Goal: Browse casually: Explore the website without a specific task or goal

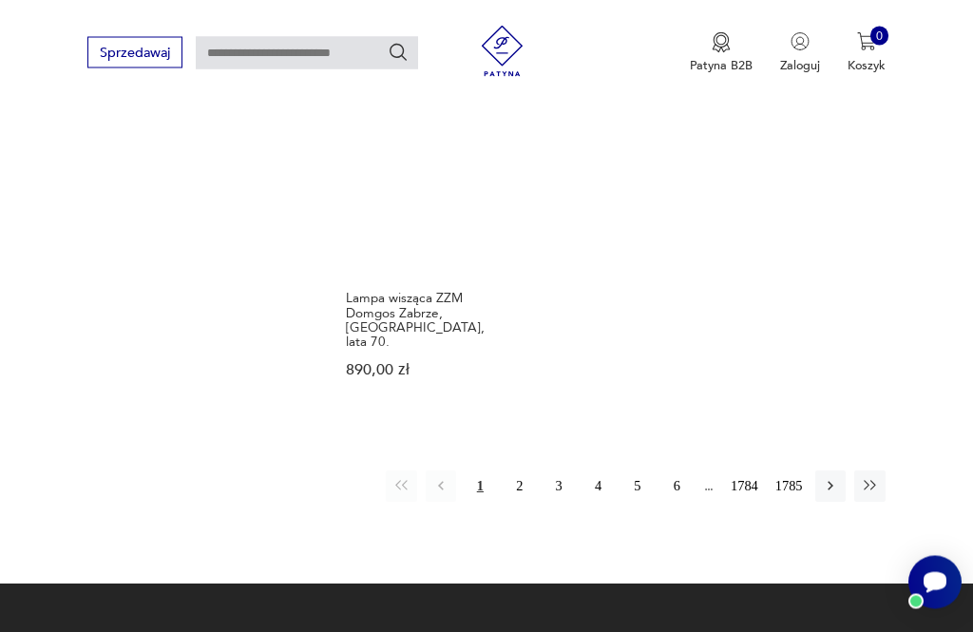
scroll to position [2110, 0]
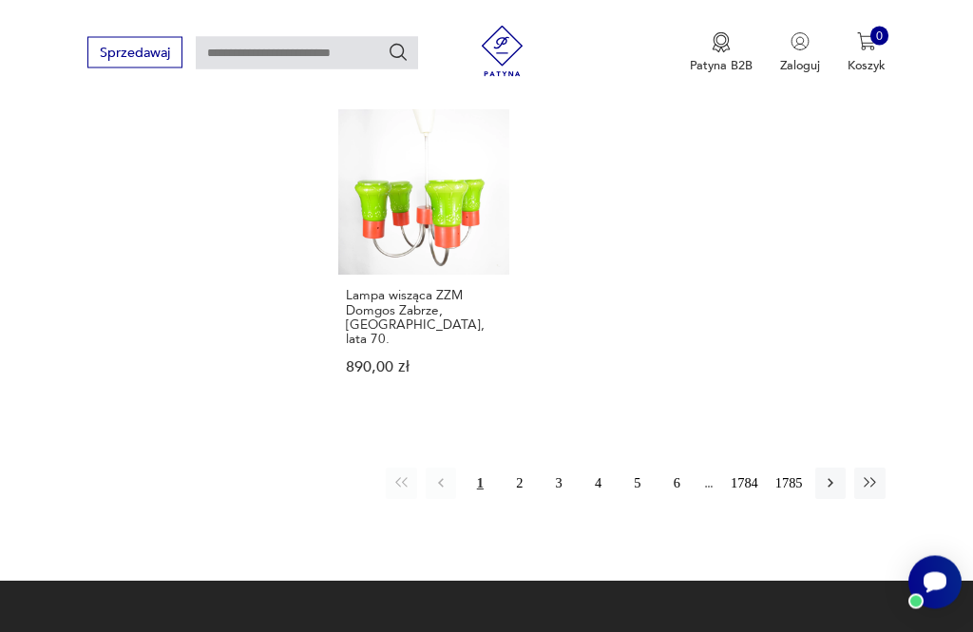
click at [525, 487] on button "2" at bounding box center [520, 484] width 30 height 30
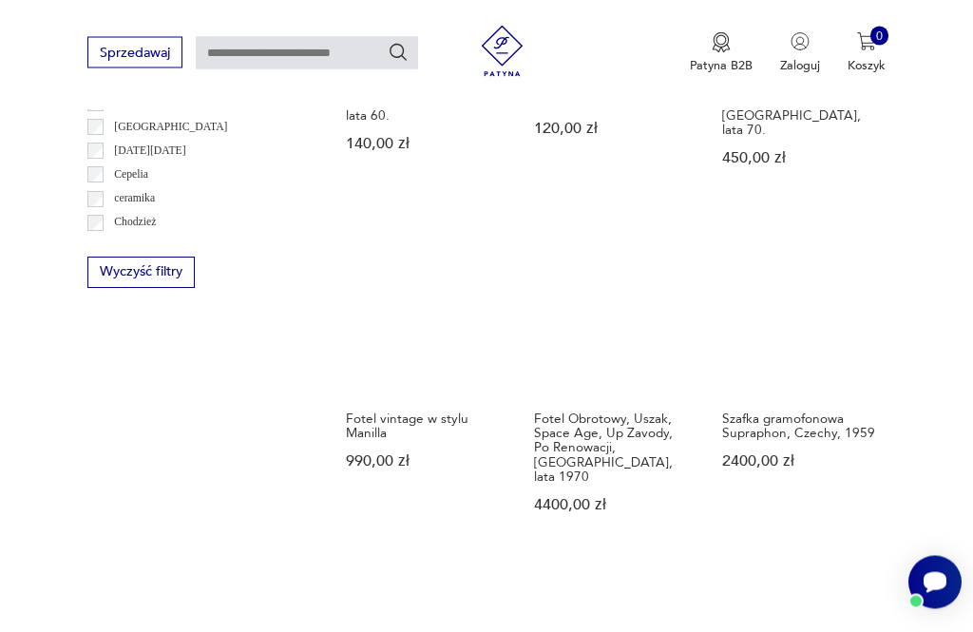
scroll to position [1027, 0]
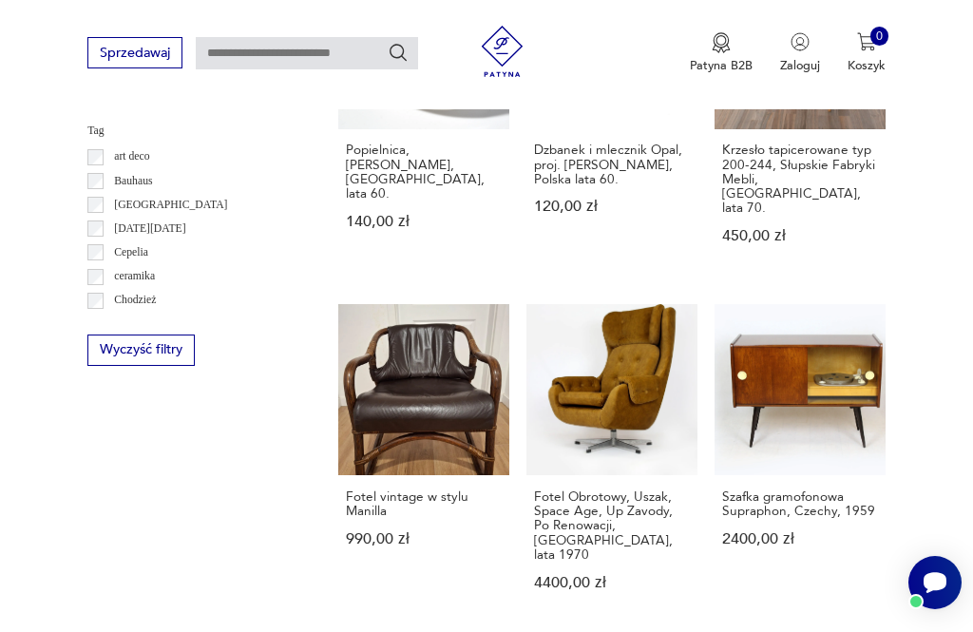
click at [635, 382] on link "Fotel Obrotowy, Uszak, Space Age, Up Zavody, Po Renowacji, [GEOGRAPHIC_DATA], l…" at bounding box center [612, 463] width 171 height 319
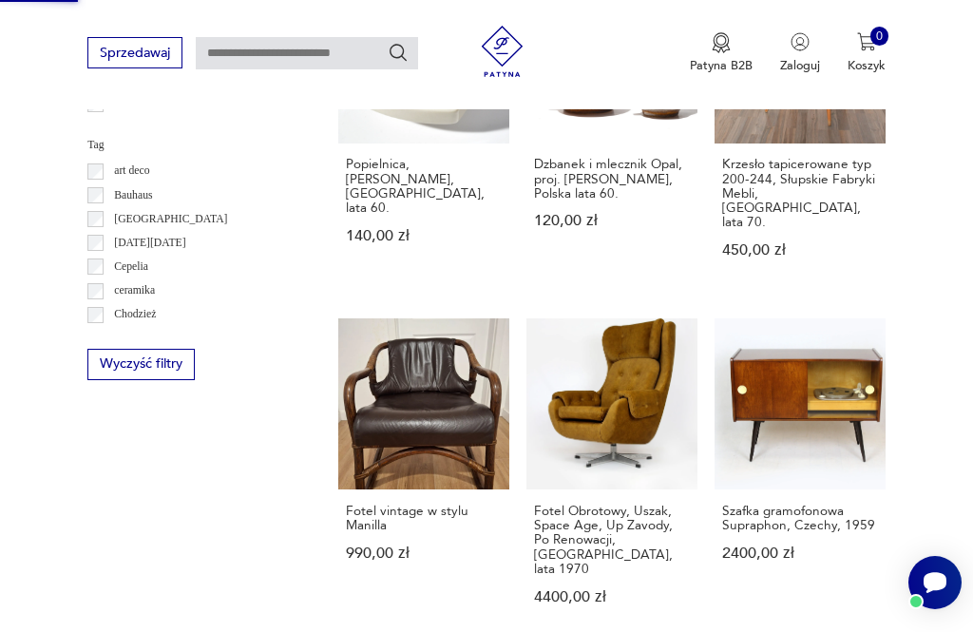
scroll to position [220, 0]
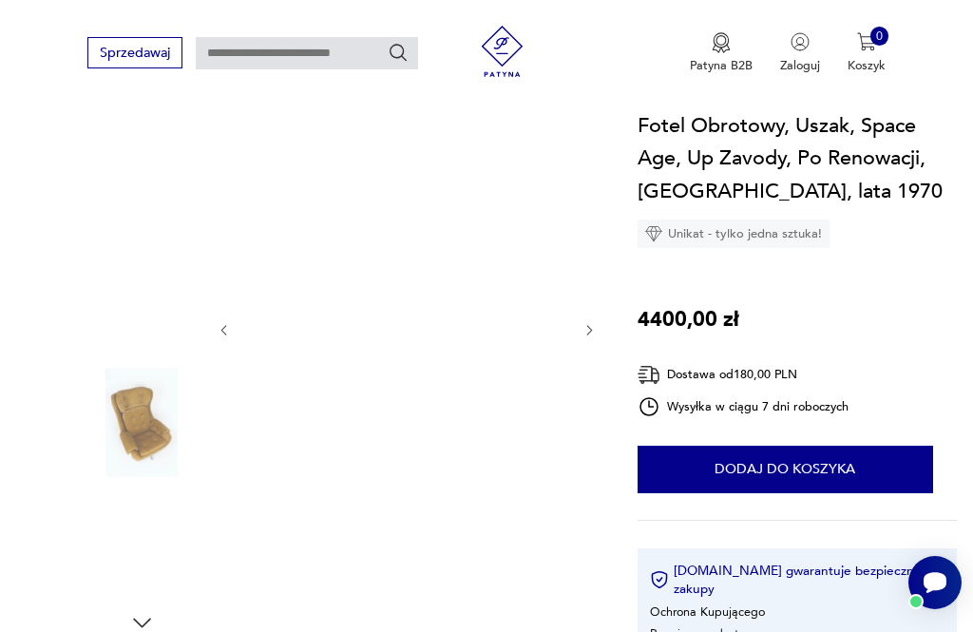
click at [132, 319] on img at bounding box center [141, 301] width 108 height 108
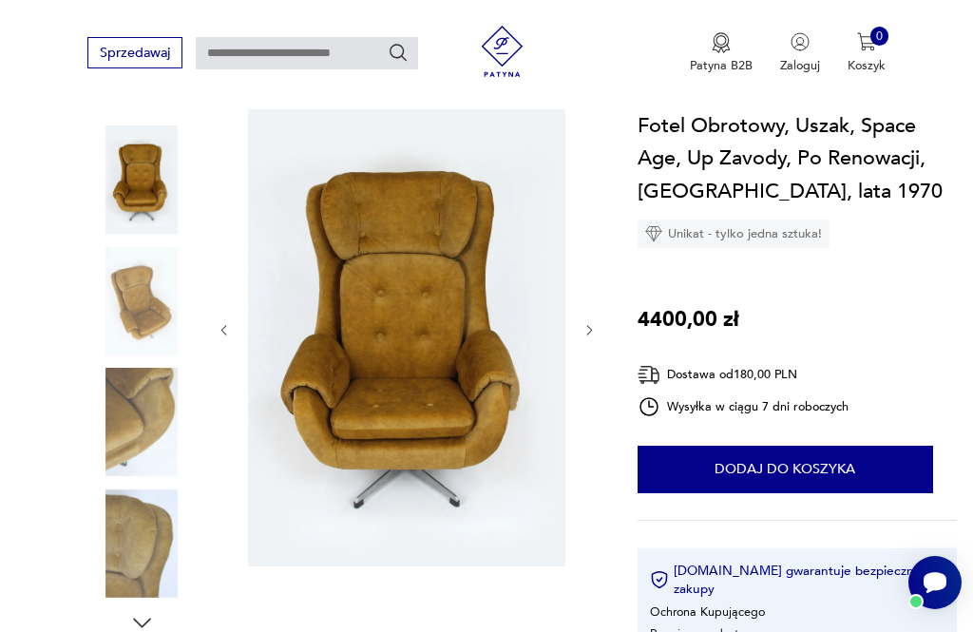
click at [136, 385] on img at bounding box center [141, 422] width 108 height 108
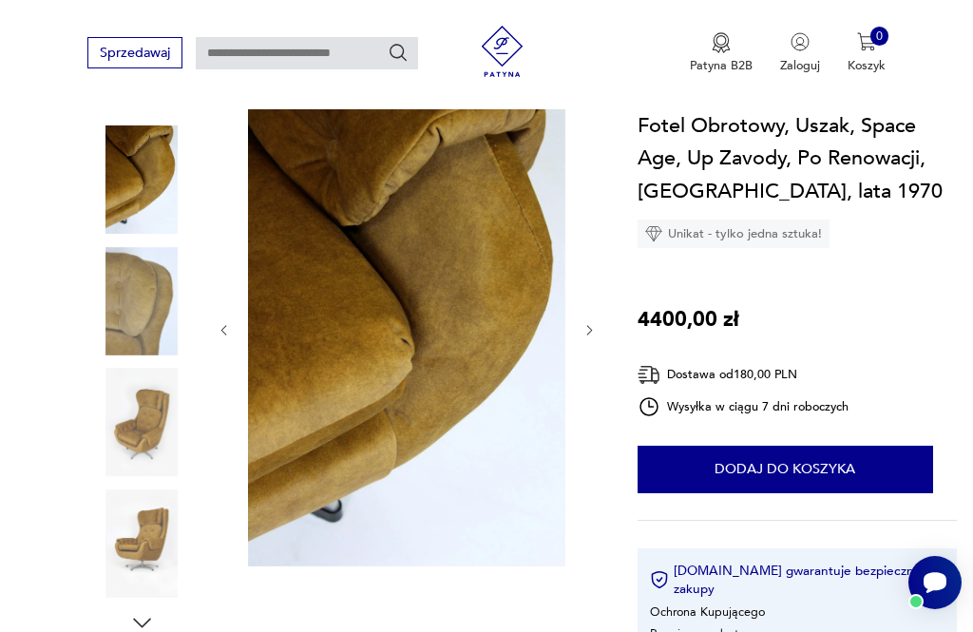
click at [114, 491] on img at bounding box center [141, 544] width 108 height 108
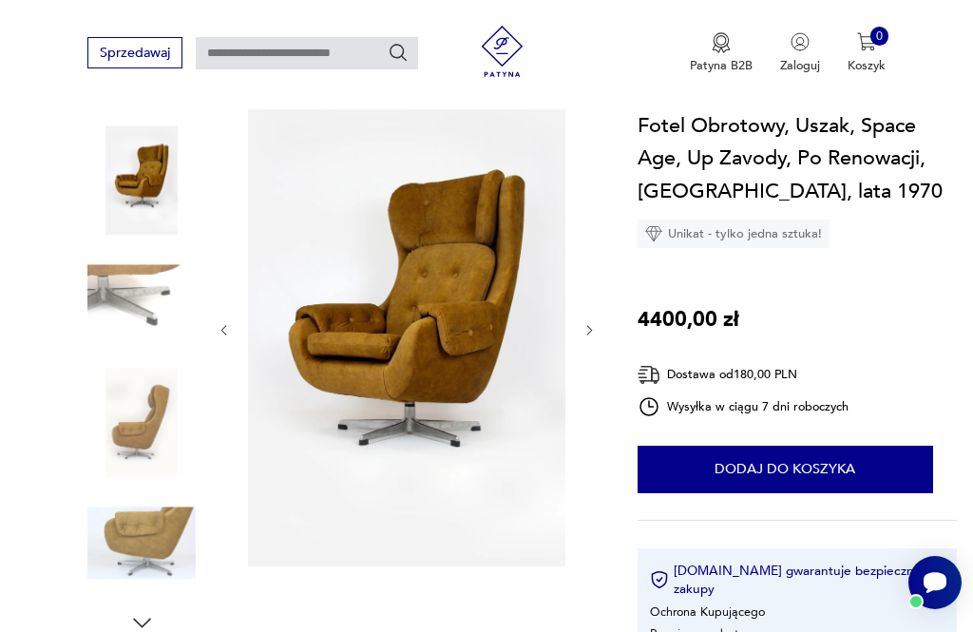
click at [139, 247] on img at bounding box center [141, 301] width 108 height 108
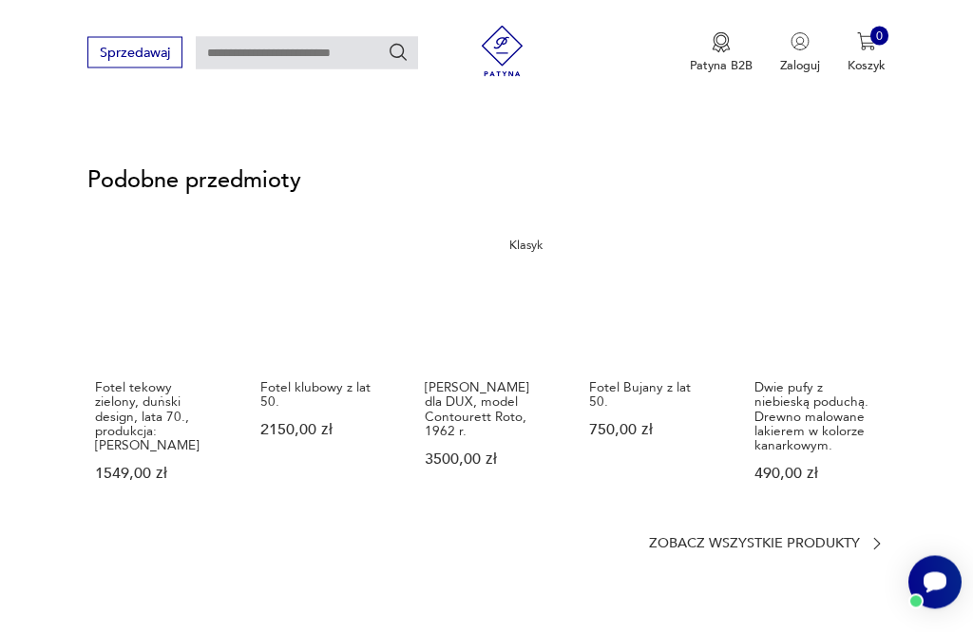
scroll to position [1296, 0]
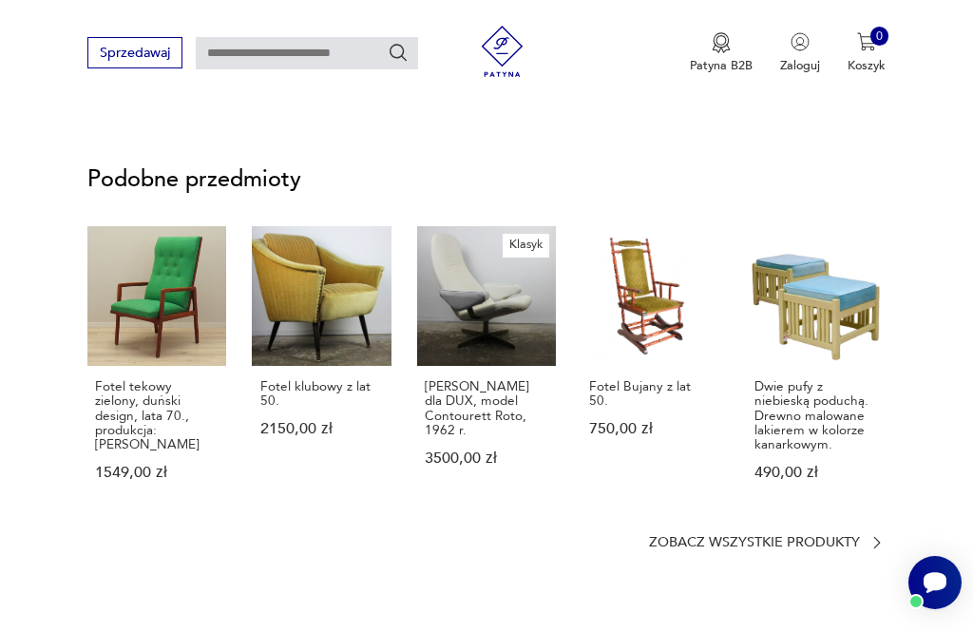
click at [856, 537] on p "Zobacz wszystkie produkty" at bounding box center [754, 542] width 211 height 11
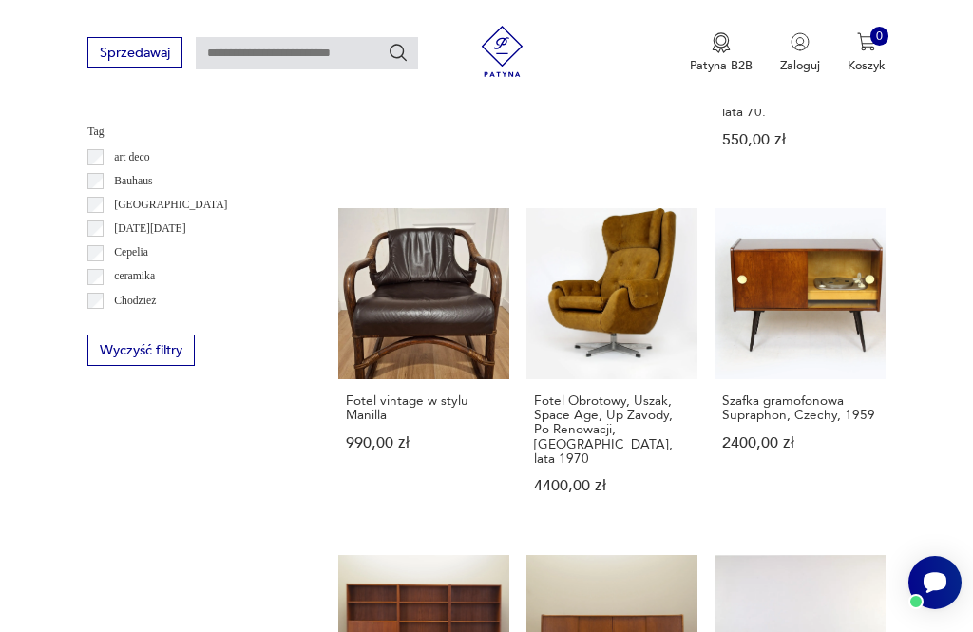
scroll to position [1579, 0]
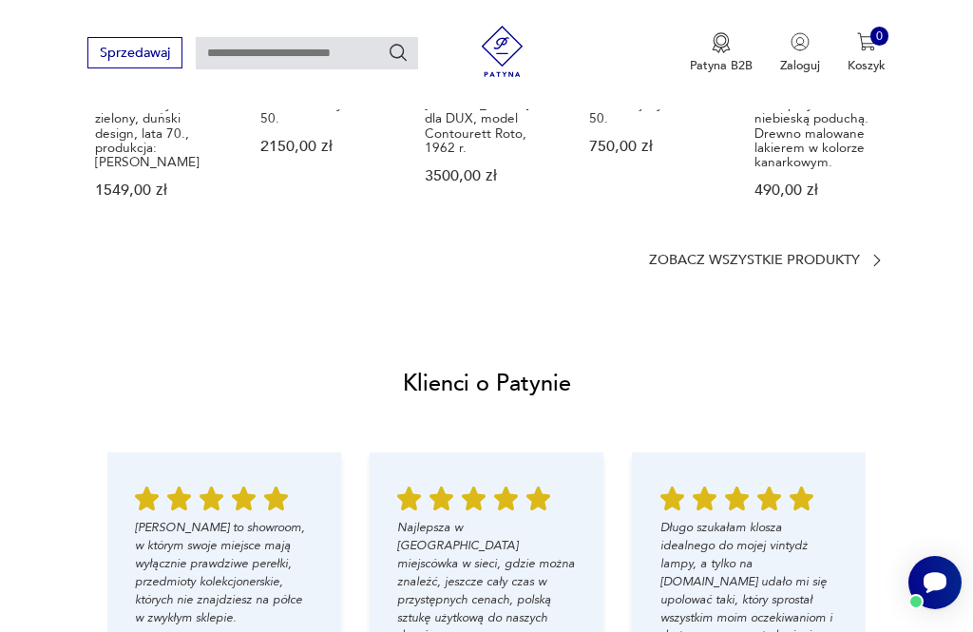
scroll to position [1357, 0]
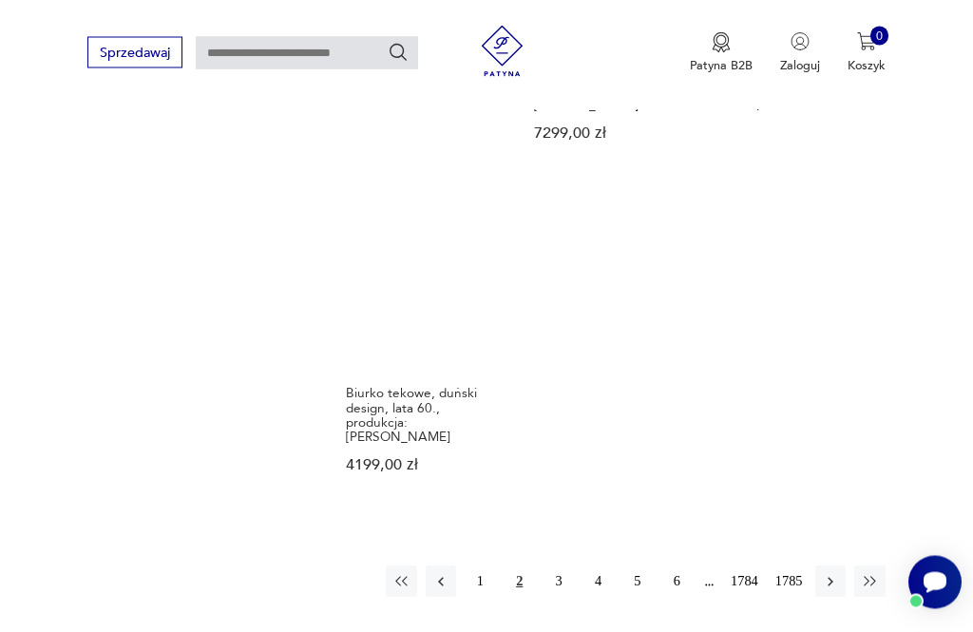
scroll to position [2071, 0]
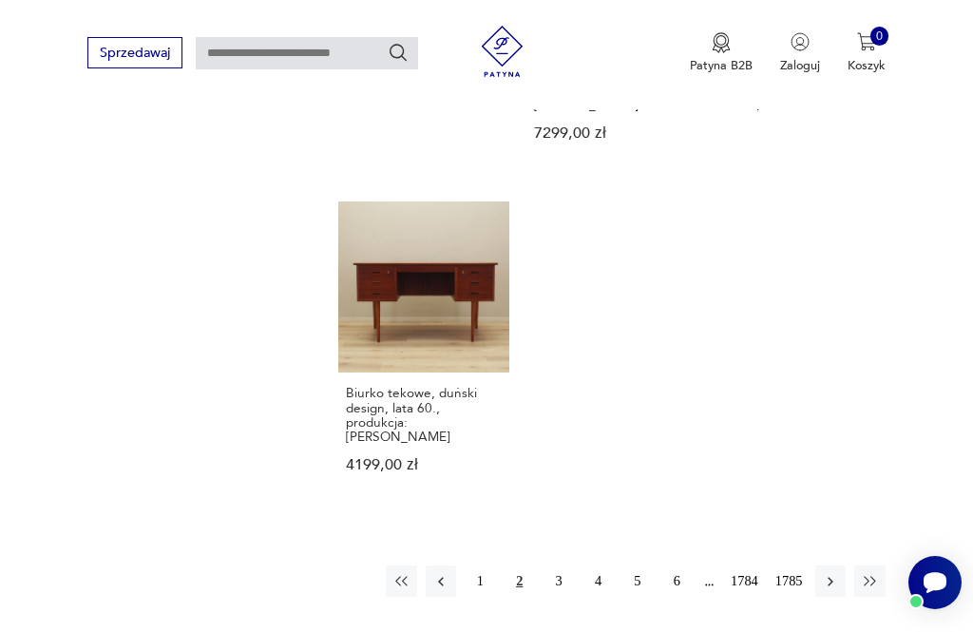
click at [551, 566] on button "3" at bounding box center [559, 581] width 30 height 30
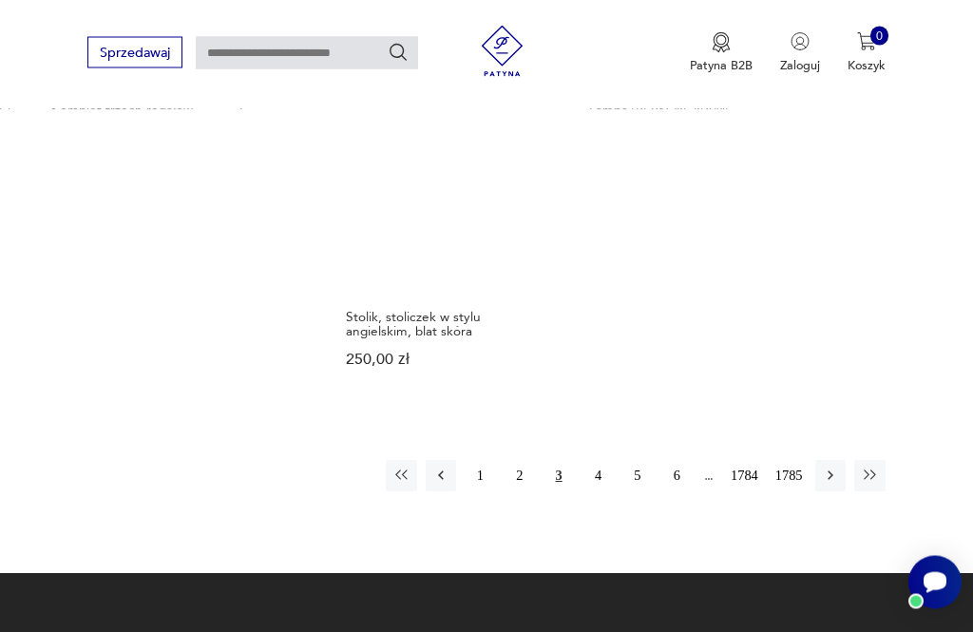
scroll to position [2119, 0]
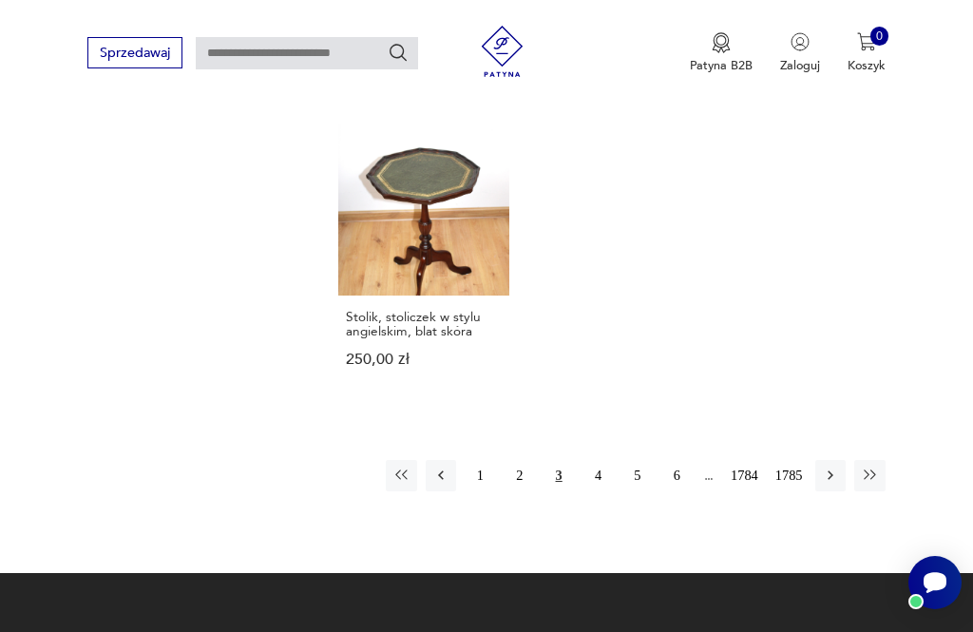
click at [602, 479] on button "4" at bounding box center [598, 475] width 30 height 30
click at [592, 469] on button "4" at bounding box center [598, 475] width 30 height 30
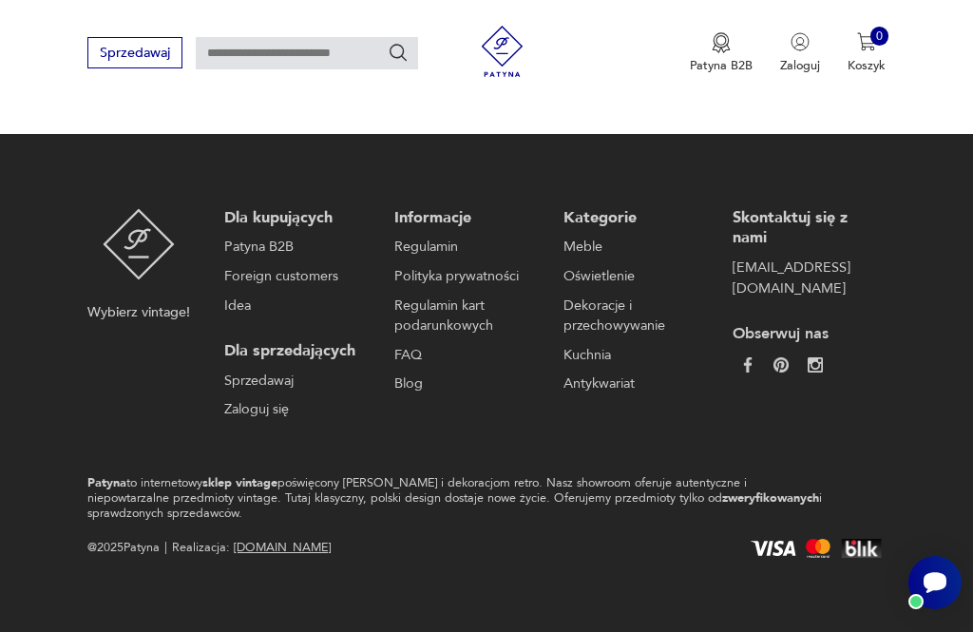
scroll to position [206, 0]
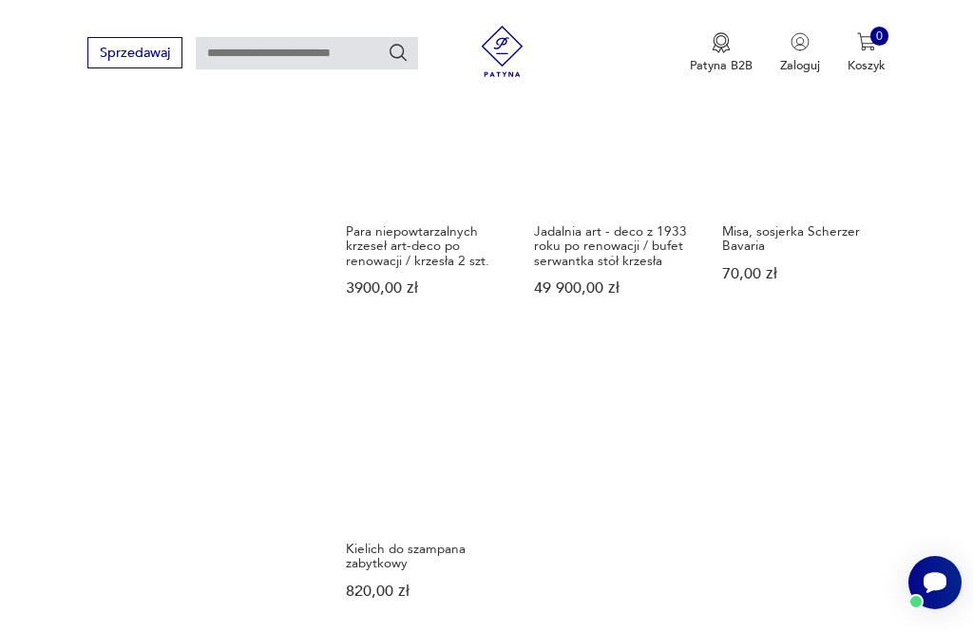
scroll to position [2083, 0]
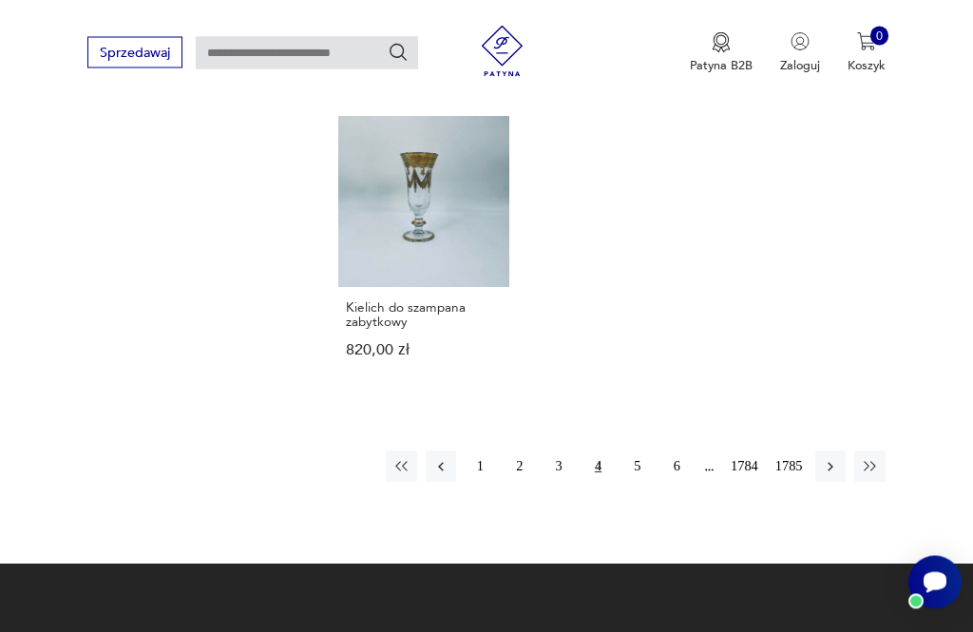
click at [632, 482] on button "5" at bounding box center [638, 466] width 30 height 30
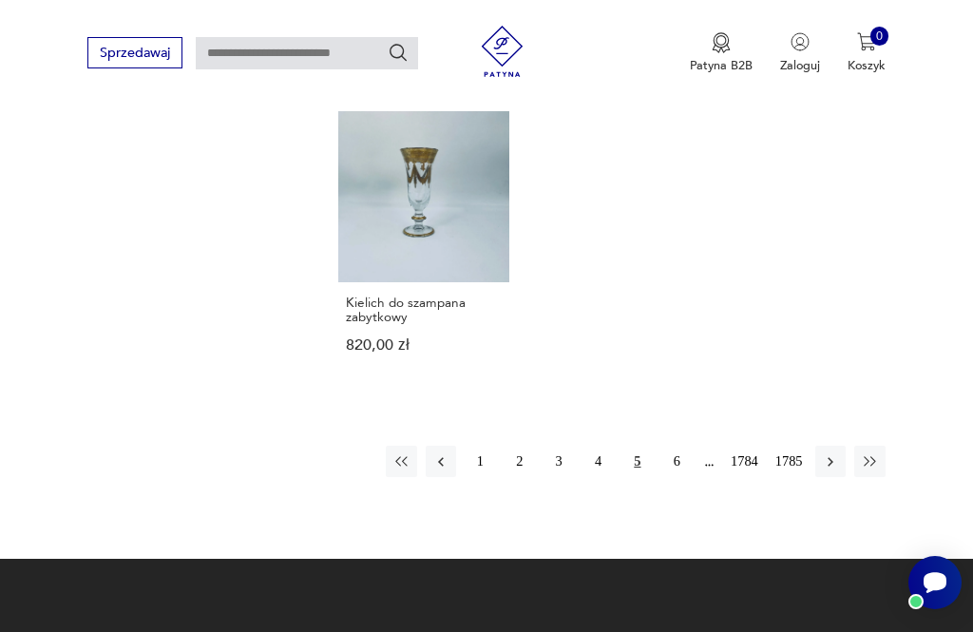
click at [641, 476] on button "5" at bounding box center [638, 461] width 30 height 30
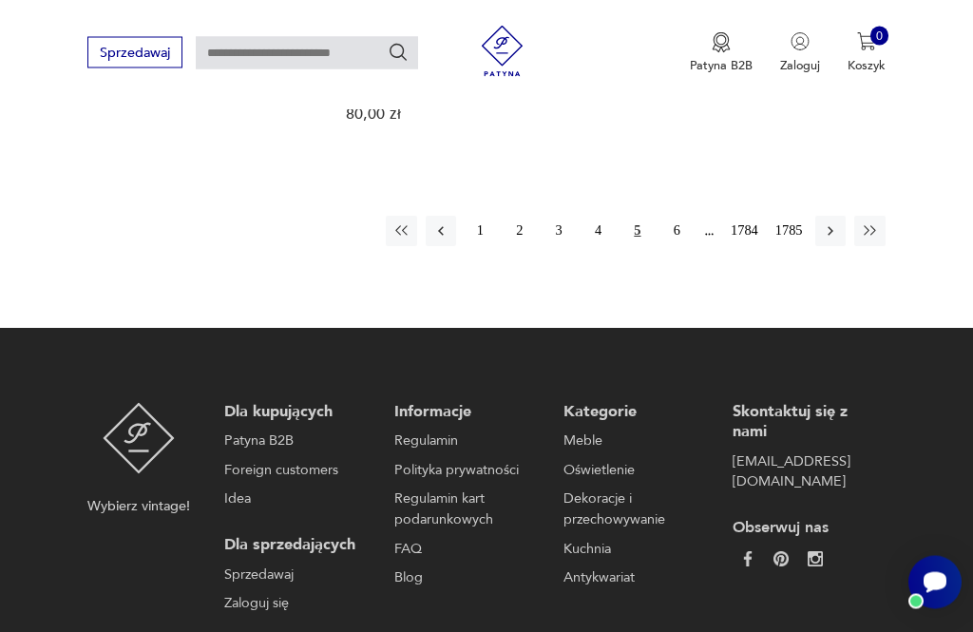
scroll to position [2233, 0]
click at [672, 246] on button "6" at bounding box center [677, 231] width 30 height 30
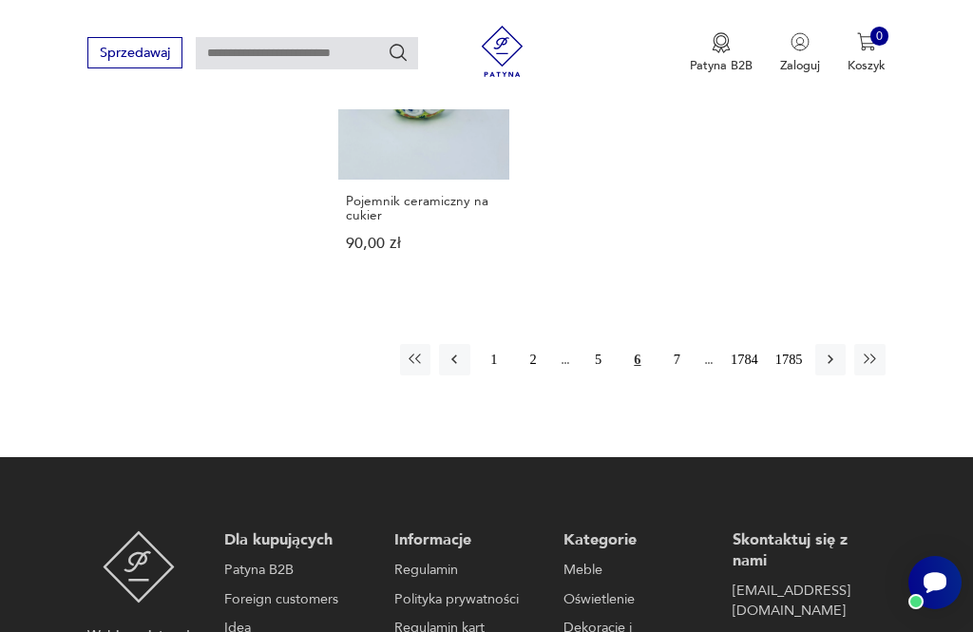
scroll to position [2090, 0]
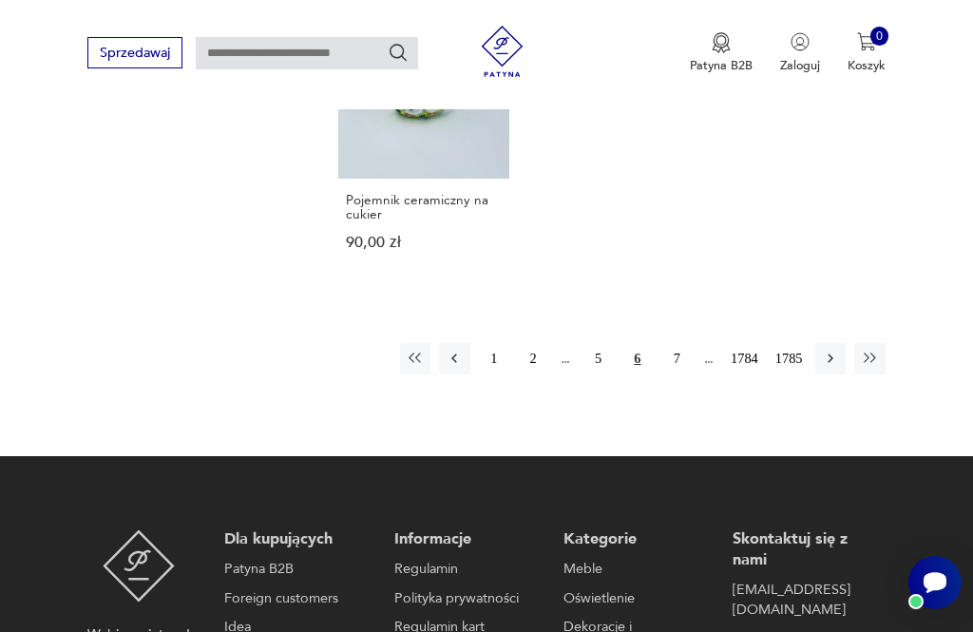
click at [677, 374] on button "7" at bounding box center [677, 358] width 30 height 30
